Goal: Information Seeking & Learning: Learn about a topic

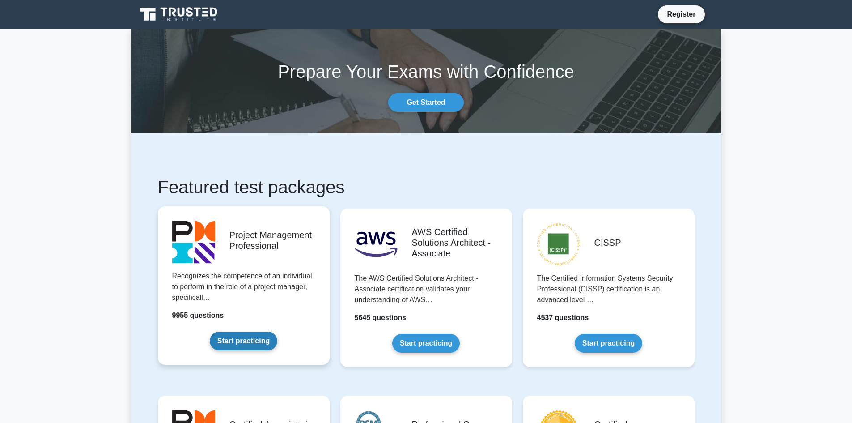
click at [257, 341] on link "Start practicing" at bounding box center [244, 340] width 68 height 19
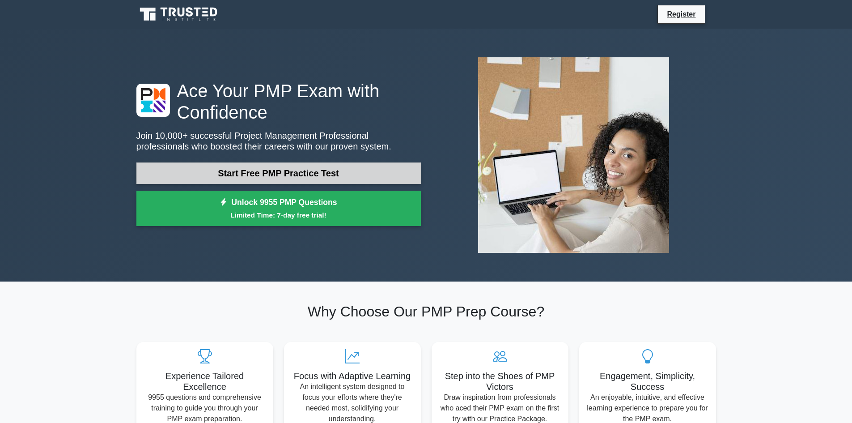
click at [193, 172] on link "Start Free PMP Practice Test" at bounding box center [278, 172] width 284 height 21
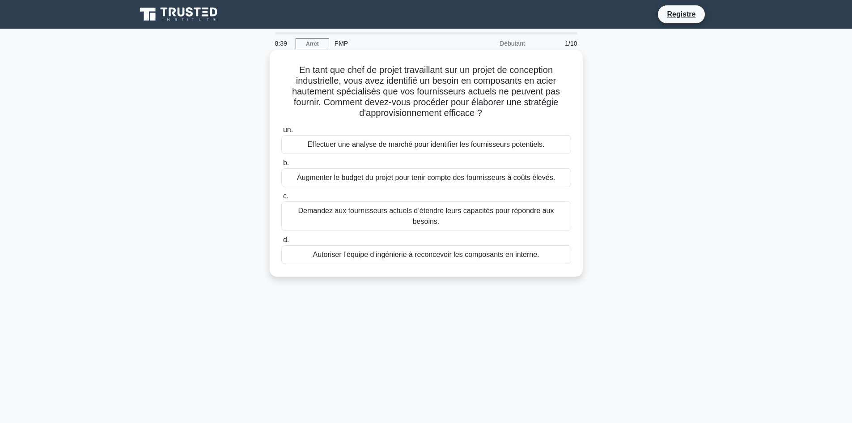
click at [363, 145] on font "Effectuer une analyse de marché pour identifier les fournisseurs potentiels." at bounding box center [426, 144] width 237 height 8
click at [281, 133] on input "un. Effectuer une analyse de marché pour identifier les fournisseurs potentiels." at bounding box center [281, 130] width 0 height 6
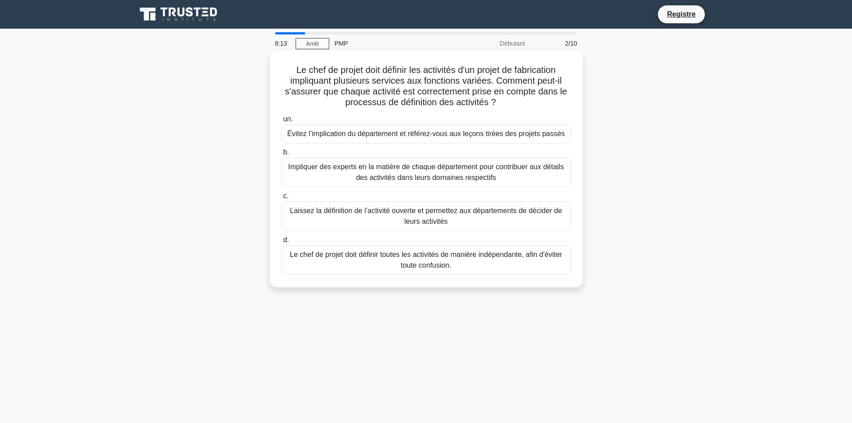
click at [300, 174] on font "Impliquer des experts en la matière de chaque département pour contribuer aux d…" at bounding box center [426, 171] width 282 height 21
click at [281, 155] on input "b. Impliquer des experts en la matière de chaque département pour contribuer au…" at bounding box center [281, 152] width 0 height 6
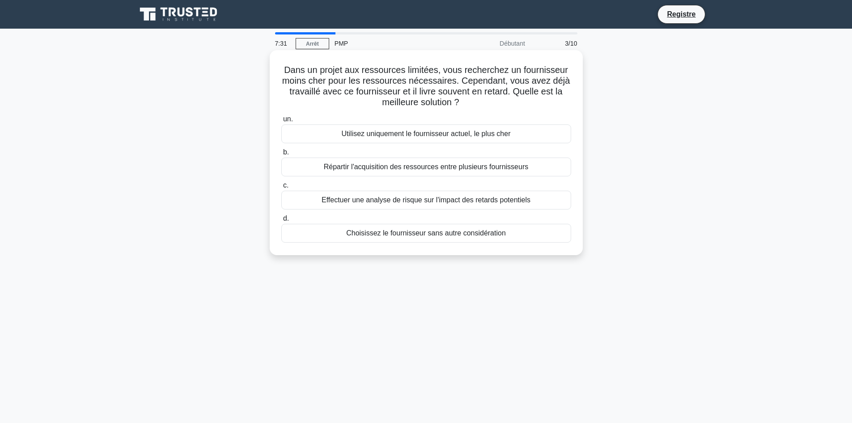
click at [385, 199] on font "Effectuer une analyse de risque sur l'impact des retards potentiels" at bounding box center [425, 200] width 209 height 8
click at [281, 188] on input "c. Effectuer une analyse de risque sur l'impact des retards potentiels" at bounding box center [281, 185] width 0 height 6
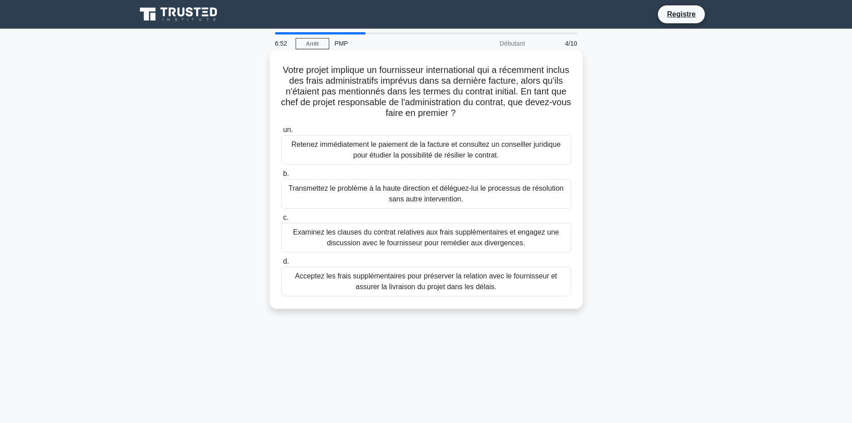
click at [404, 241] on font "Examinez les clauses du contrat relatives aux frais supplémentaires et engagez …" at bounding box center [426, 237] width 266 height 18
click at [281, 220] on input "c. Examinez les clauses du contrat relatives aux frais supplémentaires et engag…" at bounding box center [281, 218] width 0 height 6
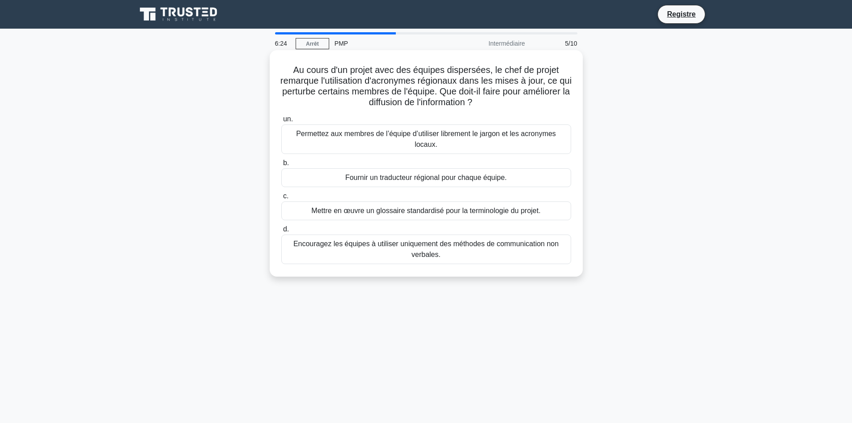
click at [376, 211] on font "Mettre en œuvre un glossaire standardisé pour la terminologie du projet." at bounding box center [425, 211] width 229 height 8
click at [281, 199] on input "c. Mettre en œuvre un glossaire standardisé pour la terminologie du projet." at bounding box center [281, 196] width 0 height 6
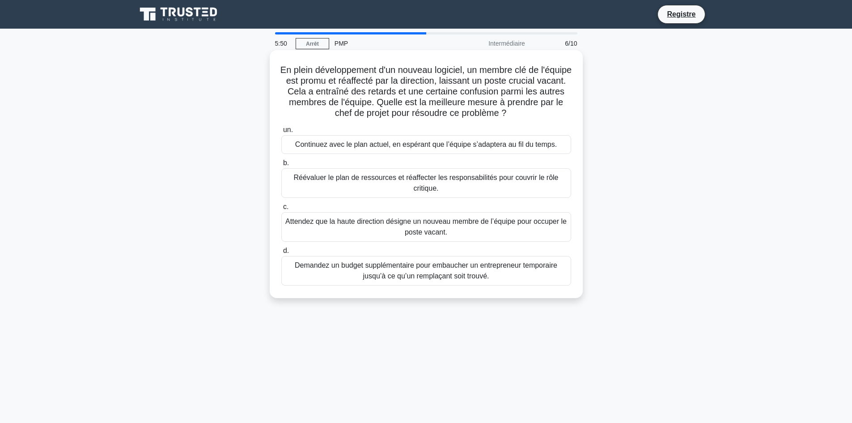
click at [357, 185] on font "Réévaluer le plan de ressources et réaffecter les responsabilités pour couvrir …" at bounding box center [426, 182] width 282 height 21
click at [281, 166] on input "b. Réévaluer le plan de ressources et réaffecter les responsabilités pour couvr…" at bounding box center [281, 163] width 0 height 6
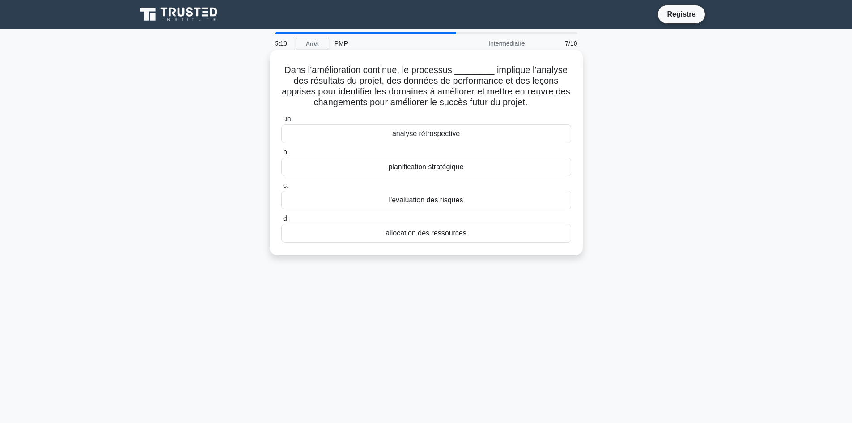
click at [452, 136] on font "analyse rétrospective" at bounding box center [426, 134] width 68 height 8
click at [281, 122] on input "un. analyse rétrospective" at bounding box center [281, 119] width 0 height 6
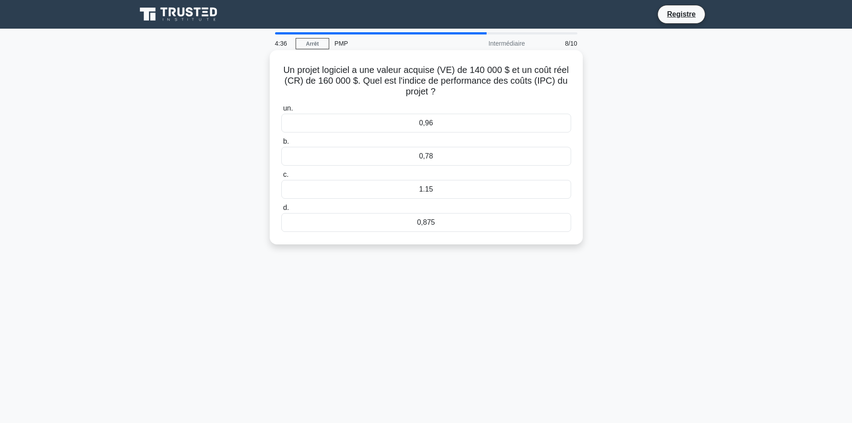
click at [435, 223] on div "0,875" at bounding box center [426, 222] width 290 height 19
click at [281, 211] on input "d. 0,875" at bounding box center [281, 208] width 0 height 6
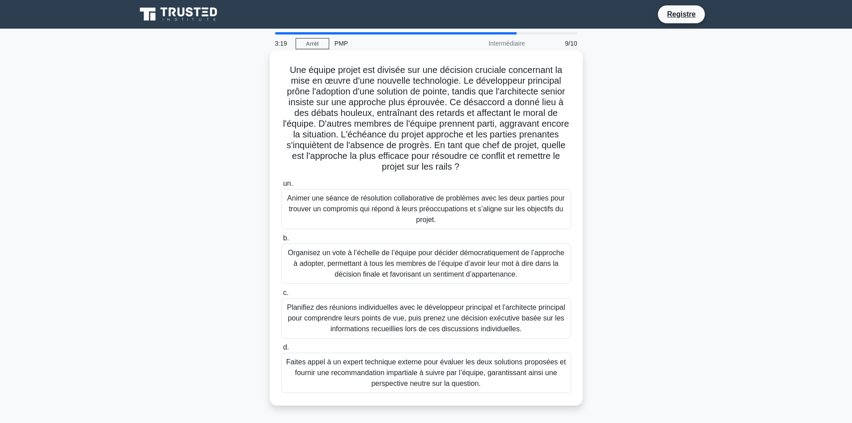
click at [363, 217] on font "Animer une séance de résolution collaborative de problèmes avec les deux partie…" at bounding box center [426, 209] width 282 height 32
click at [281, 186] on input "un. Animer une séance de résolution collaborative de problèmes avec les deux pa…" at bounding box center [281, 184] width 0 height 6
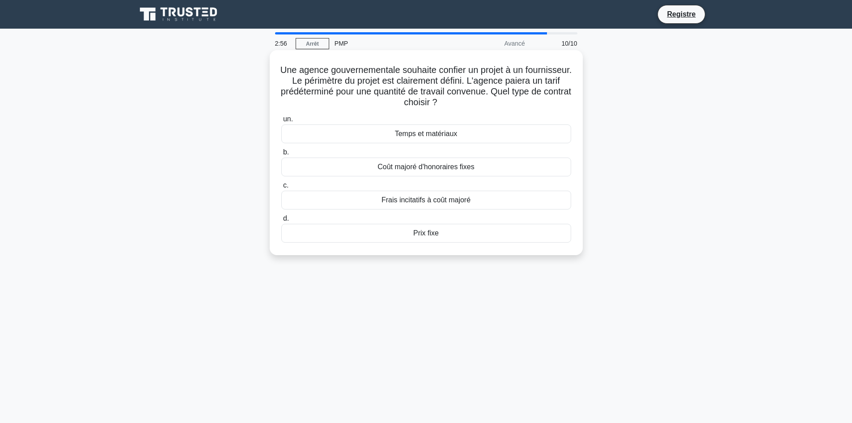
click at [431, 232] on font "Prix ​​fixe" at bounding box center [425, 233] width 25 height 8
click at [281, 221] on input "d. Prix ​​fixe" at bounding box center [281, 218] width 0 height 6
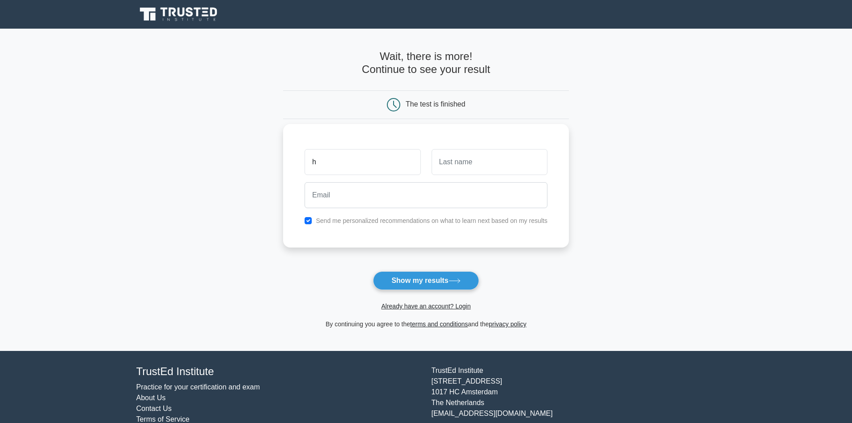
type input "[PERSON_NAME]"
click at [454, 166] on input "text" at bounding box center [489, 162] width 116 height 26
type input "AKROUT"
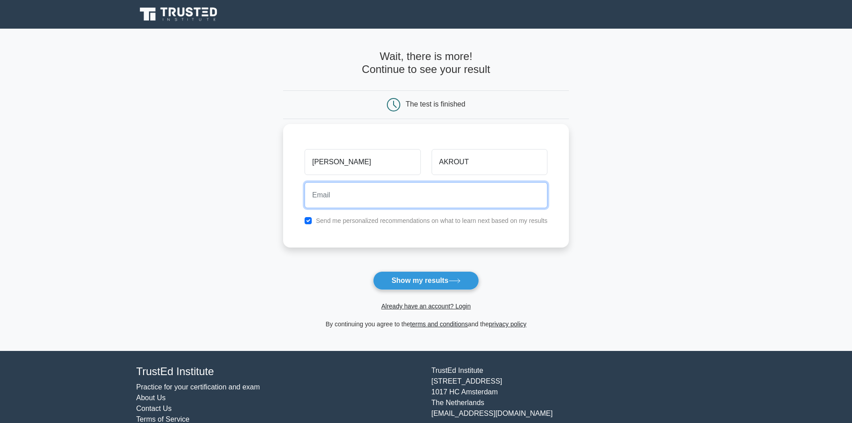
click at [363, 201] on input "email" at bounding box center [425, 195] width 243 height 26
type input "hanen.akrout@sopal.com"
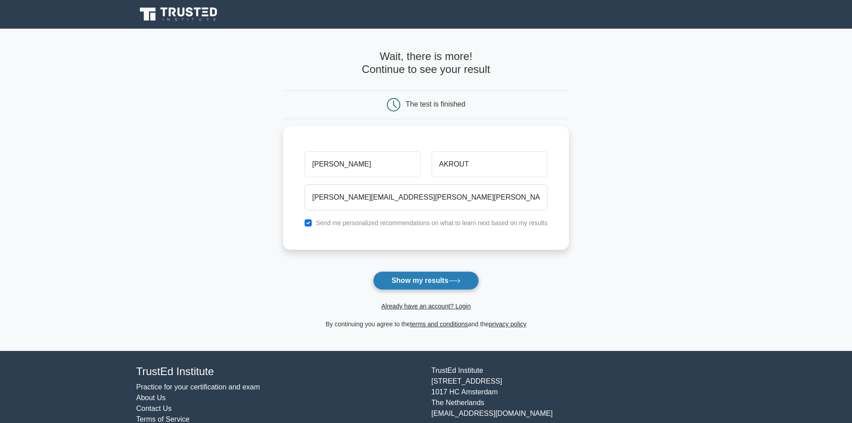
click at [421, 280] on button "Show my results" at bounding box center [426, 280] width 106 height 19
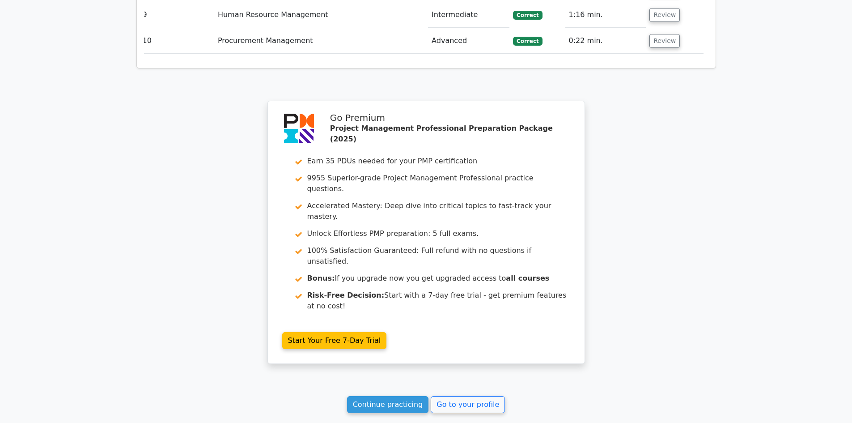
scroll to position [1530, 0]
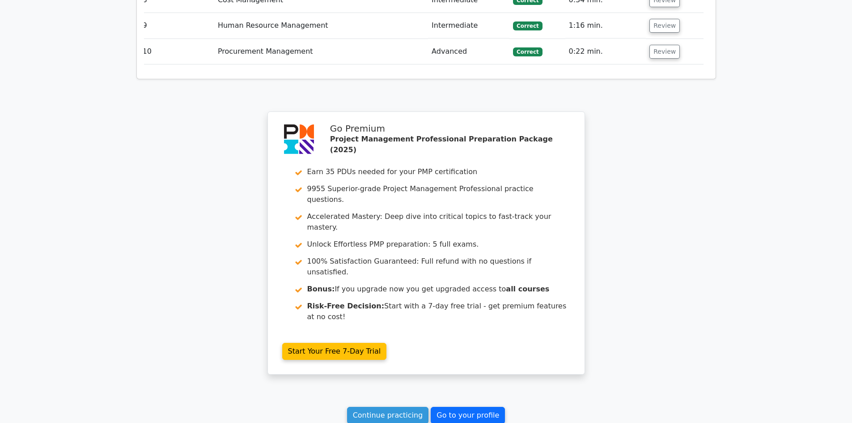
click at [476, 406] on link "Go to your profile" at bounding box center [468, 414] width 74 height 17
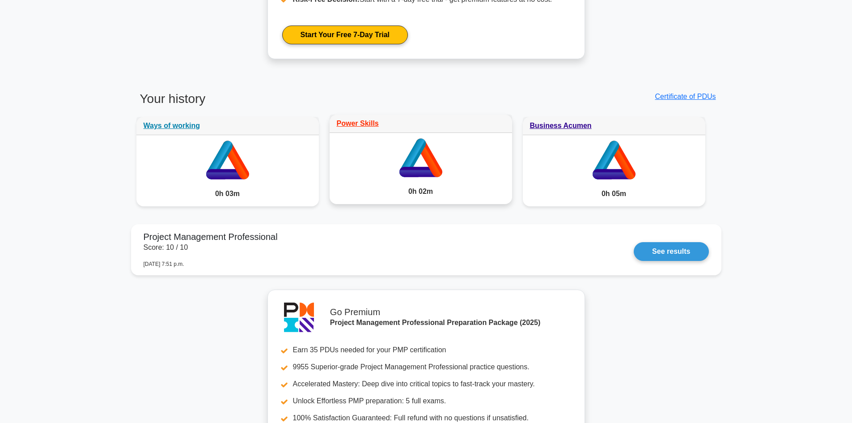
scroll to position [619, 0]
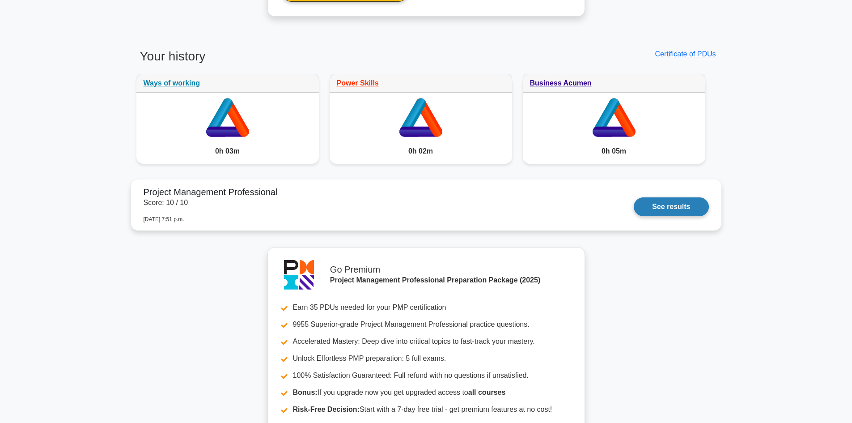
click at [667, 208] on link "See results" at bounding box center [671, 206] width 75 height 19
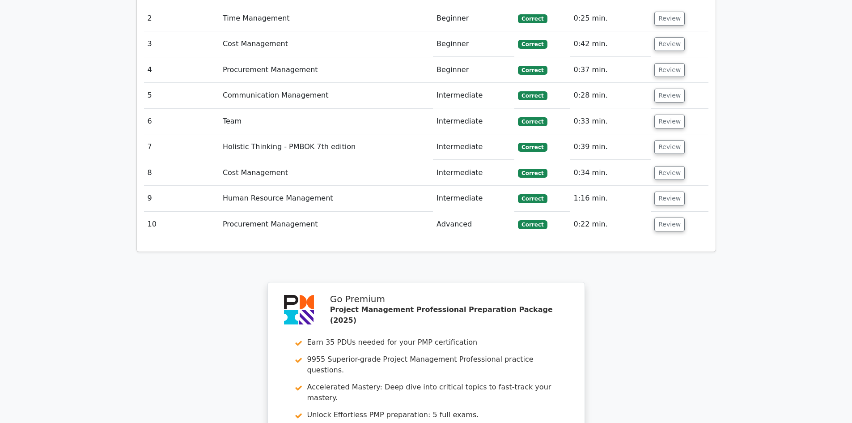
scroll to position [1207, 0]
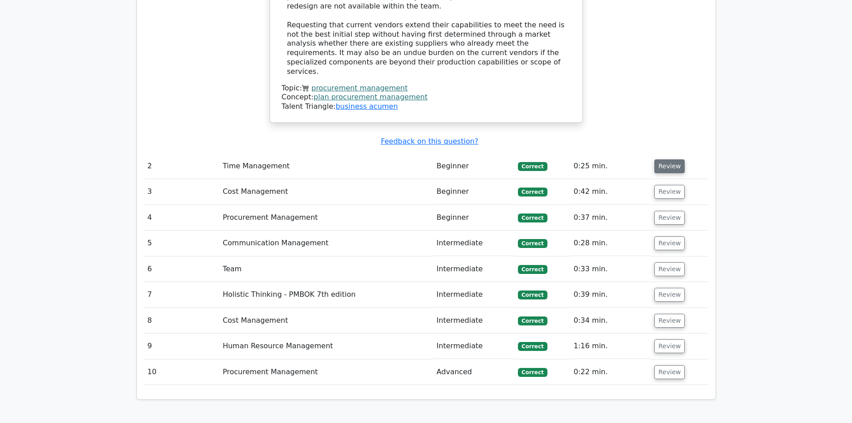
click at [660, 159] on button "Review" at bounding box center [669, 166] width 30 height 14
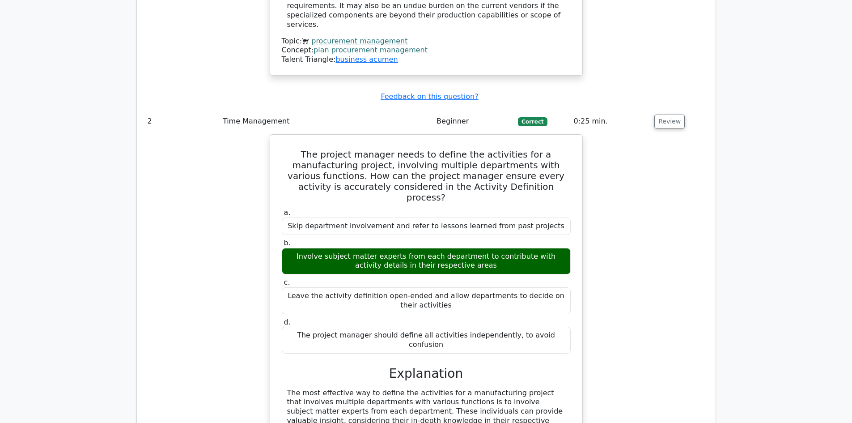
scroll to position [1610, 0]
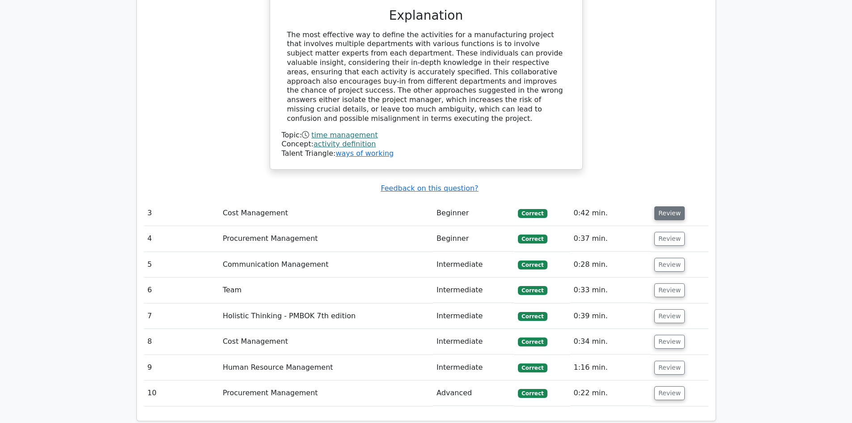
click at [675, 206] on button "Review" at bounding box center [669, 213] width 30 height 14
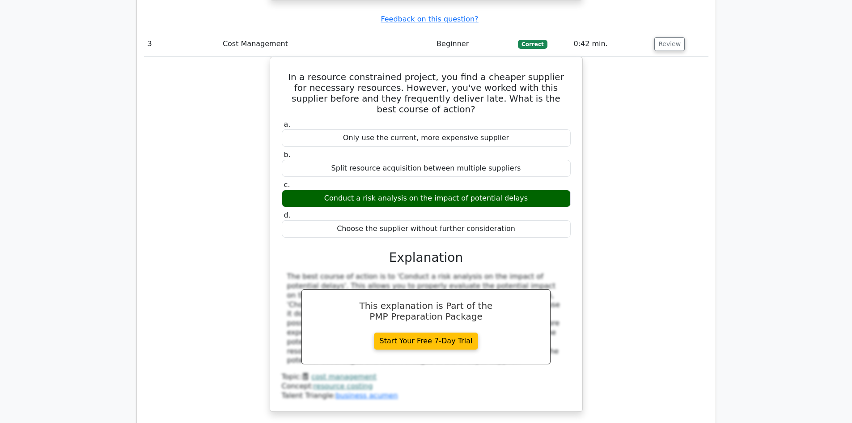
scroll to position [1923, 0]
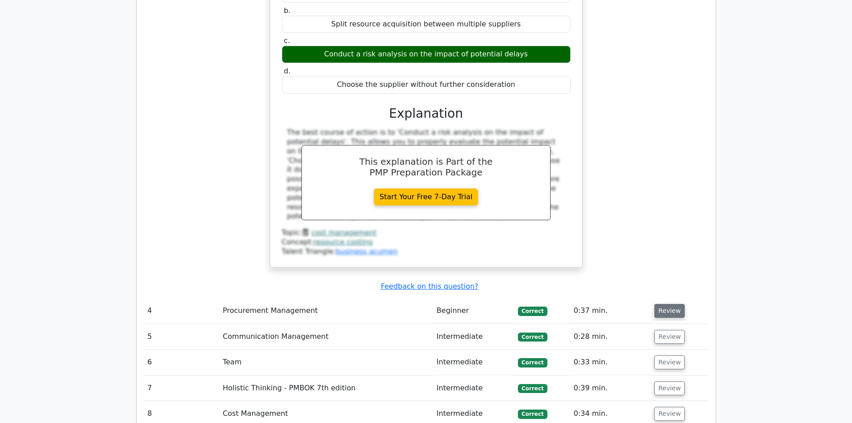
click at [671, 304] on button "Review" at bounding box center [669, 311] width 30 height 14
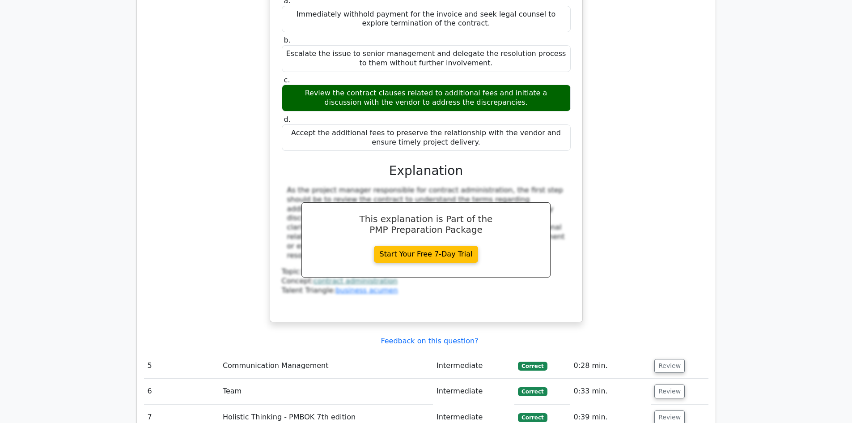
scroll to position [2504, 0]
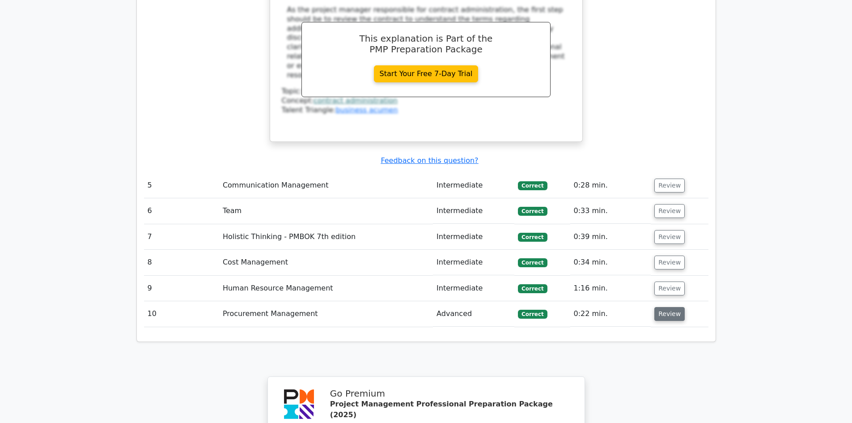
click at [671, 307] on button "Review" at bounding box center [669, 314] width 30 height 14
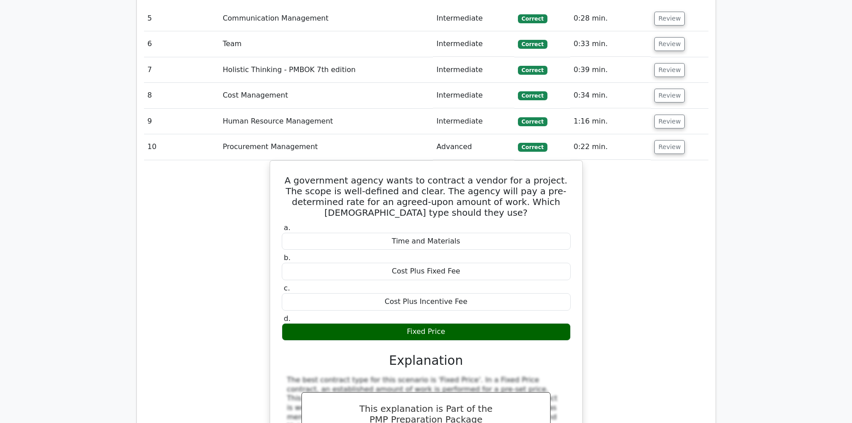
scroll to position [2638, 0]
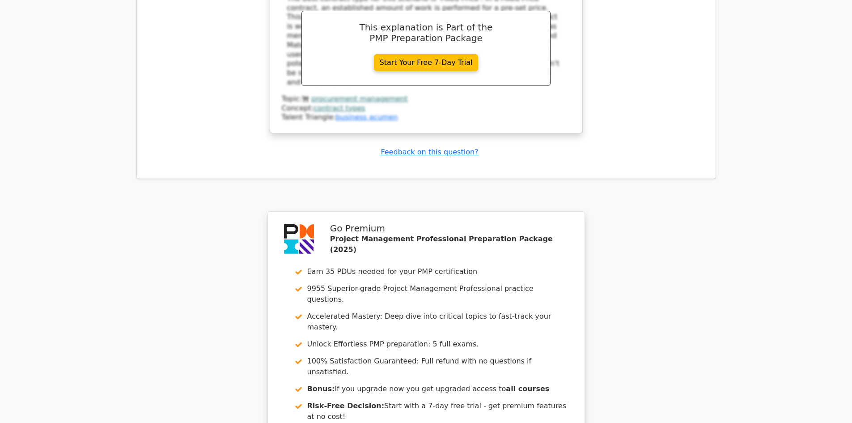
scroll to position [3118, 0]
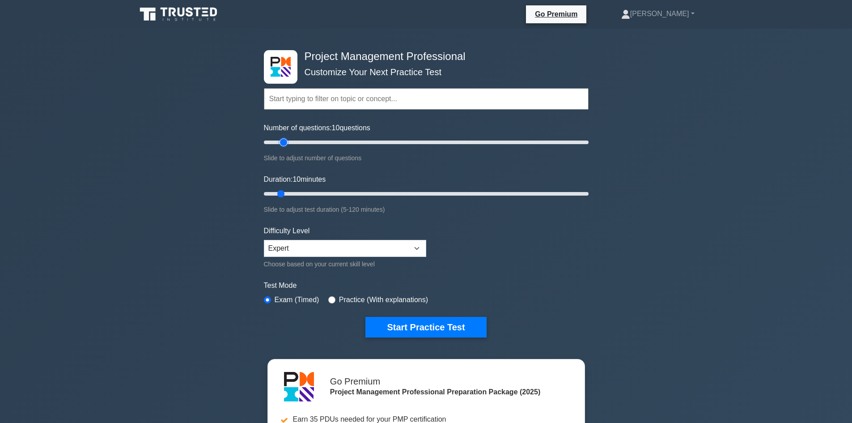
click at [287, 141] on input "Number of questions: 10 questions" at bounding box center [426, 142] width 325 height 11
type input "20"
click at [293, 141] on input "Number of questions: 15 questions" at bounding box center [426, 142] width 325 height 11
click at [425, 330] on button "Start Practice Test" at bounding box center [425, 327] width 121 height 21
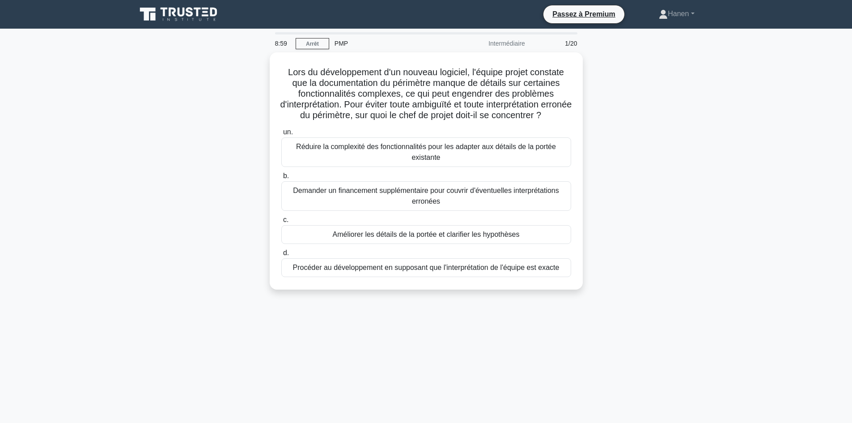
drag, startPoint x: 276, startPoint y: 42, endPoint x: 287, endPoint y: 41, distance: 11.2
click at [287, 41] on div "8:59" at bounding box center [283, 43] width 26 height 18
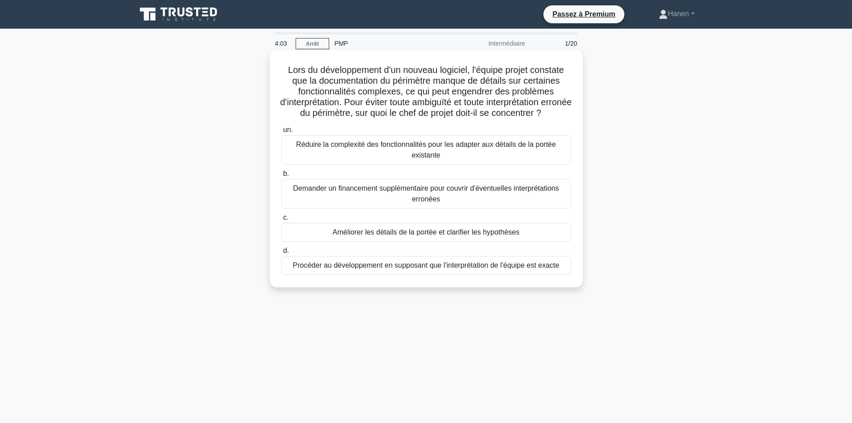
click at [339, 236] on font "Améliorer les détails de la portée et clarifier les hypothèses" at bounding box center [426, 232] width 187 height 8
click at [281, 220] on input "c. Améliorer les détails de la portée et clarifier les hypothèses" at bounding box center [281, 218] width 0 height 6
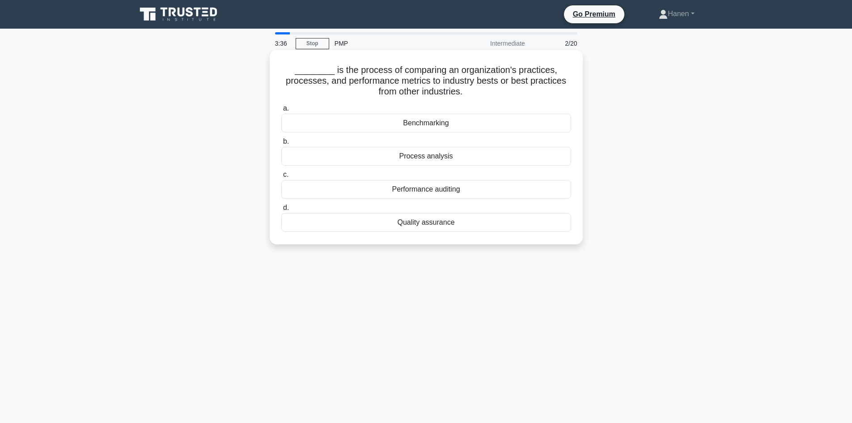
click at [419, 123] on div "Benchmarking" at bounding box center [426, 123] width 290 height 19
click at [281, 111] on input "a. Benchmarking" at bounding box center [281, 109] width 0 height 6
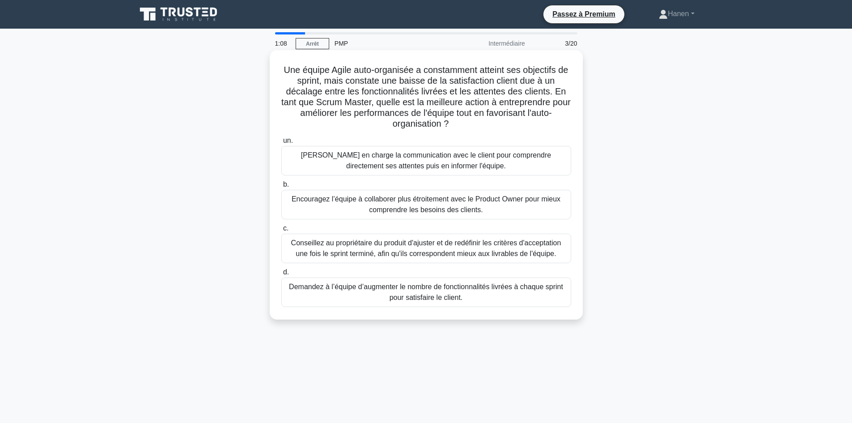
click at [471, 207] on font "Encouragez l’équipe à collaborer plus étroitement avec le Product Owner pour mi…" at bounding box center [426, 204] width 269 height 18
click at [281, 187] on input "b. Encouragez l’équipe à collaborer plus étroitement avec le Product Owner pour…" at bounding box center [281, 185] width 0 height 6
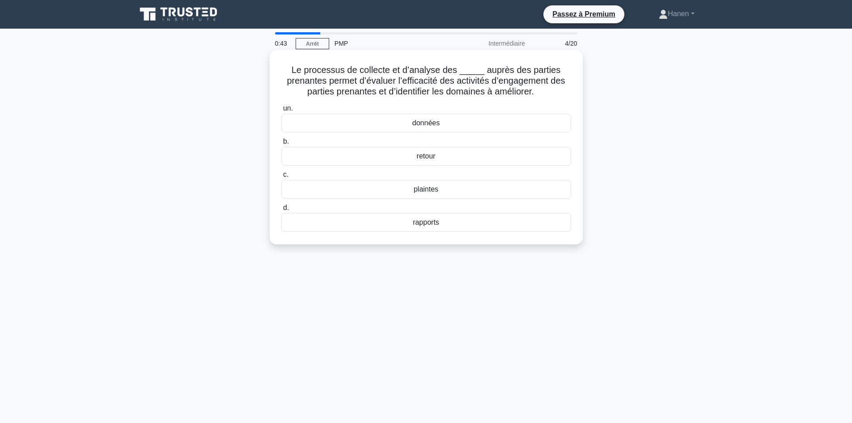
click at [427, 123] on font "données" at bounding box center [425, 123] width 27 height 8
click at [281, 111] on input "un. données" at bounding box center [281, 109] width 0 height 6
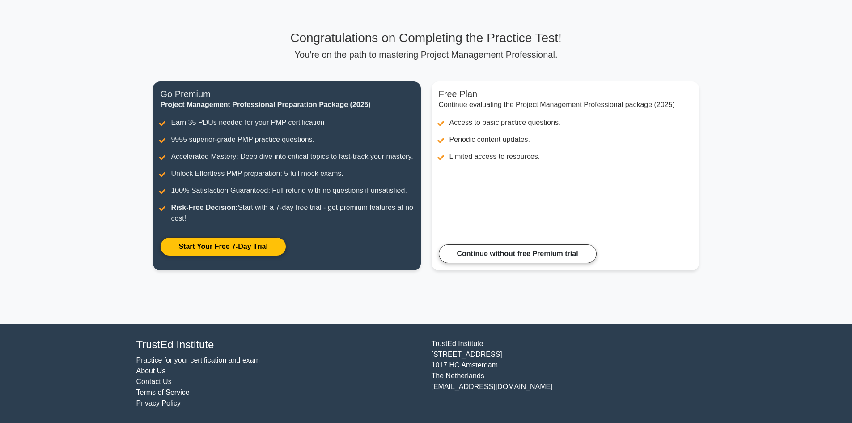
scroll to position [52, 0]
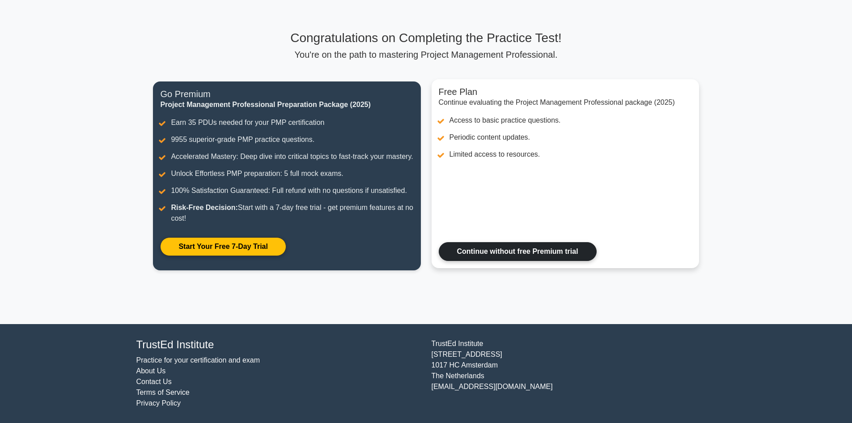
click at [547, 254] on link "Continue without free Premium trial" at bounding box center [518, 251] width 158 height 19
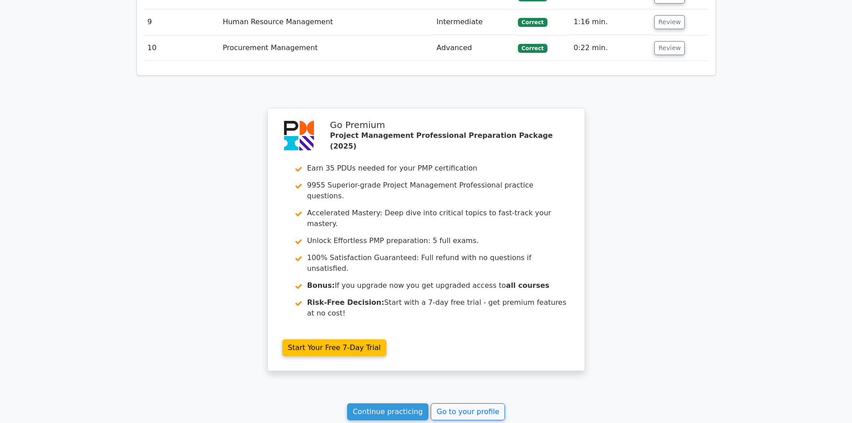
scroll to position [1540, 0]
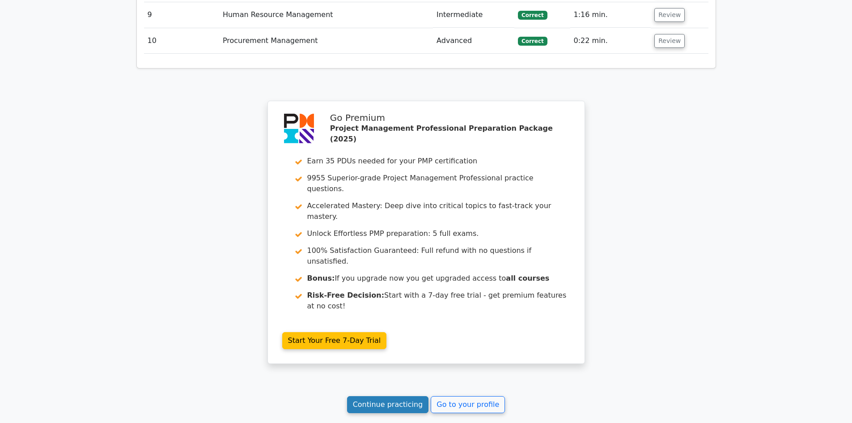
click at [384, 396] on link "Continue practicing" at bounding box center [388, 404] width 82 height 17
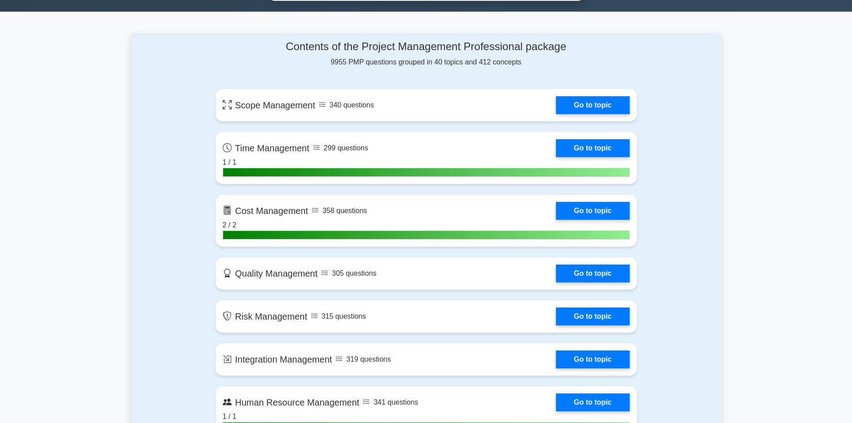
scroll to position [581, 0]
